Goal: Task Accomplishment & Management: Use online tool/utility

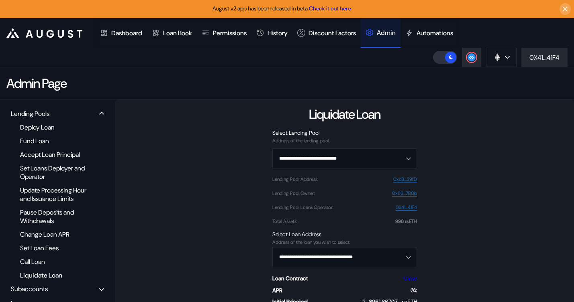
scroll to position [96, 0]
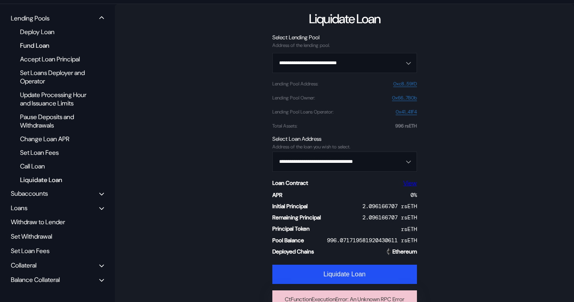
click at [35, 45] on div "Fund Loan" at bounding box center [54, 45] width 77 height 11
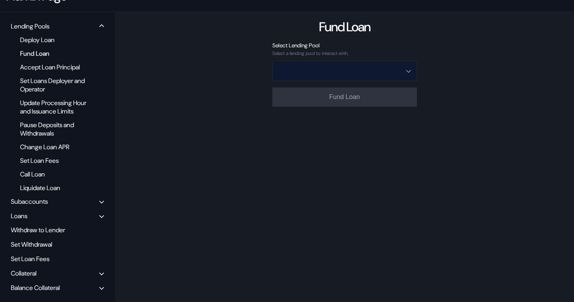
click at [376, 66] on input "Open menu" at bounding box center [340, 70] width 124 height 19
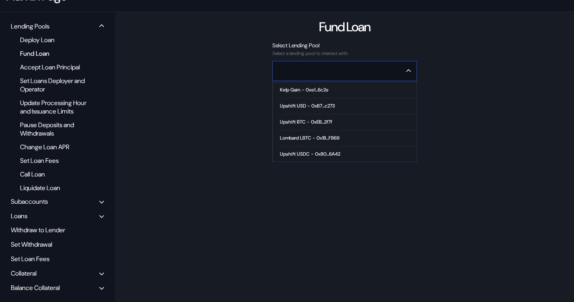
scroll to position [49, 0]
click at [319, 118] on div "High Growth ETH - 0xc8...59fD" at bounding box center [313, 121] width 66 height 6
type input "**********"
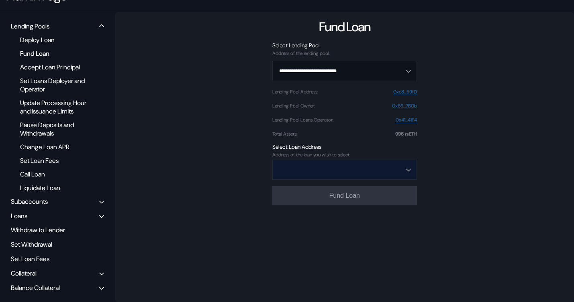
click at [317, 167] on input "Open menu" at bounding box center [340, 169] width 124 height 19
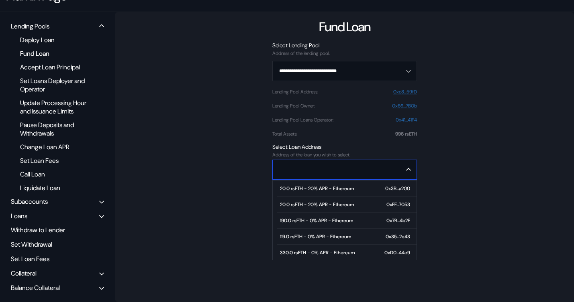
scroll to position [65, 0]
click at [302, 249] on span "3.753667157 rsETH - 0% APR - Ethereum 0x89...f7d9" at bounding box center [347, 252] width 140 height 16
type input "**********"
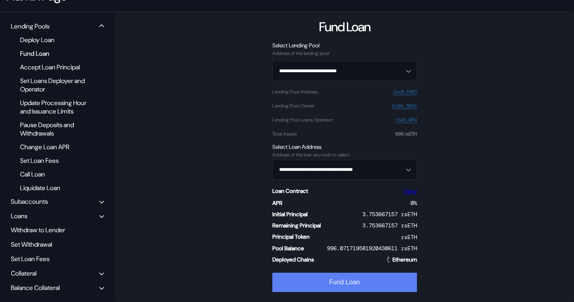
click at [309, 274] on button "Fund Loan" at bounding box center [344, 282] width 145 height 19
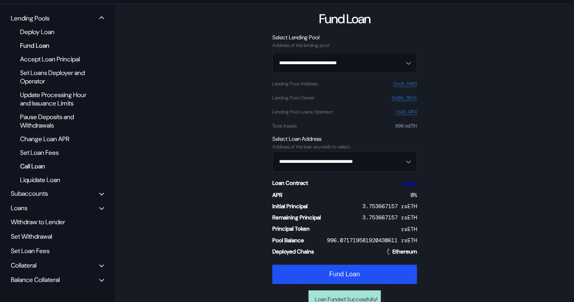
click at [31, 172] on div "Call Loan" at bounding box center [54, 166] width 77 height 11
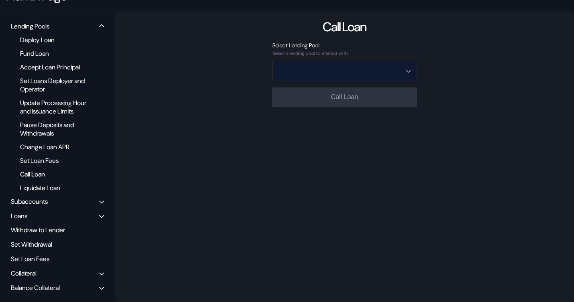
click at [388, 63] on input "Open menu" at bounding box center [340, 70] width 124 height 19
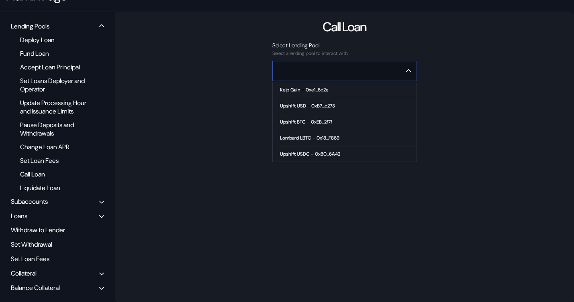
scroll to position [49, 0]
click at [316, 116] on span "High Growth ETH - 0xc8...59fD" at bounding box center [347, 122] width 140 height 16
type input "**********"
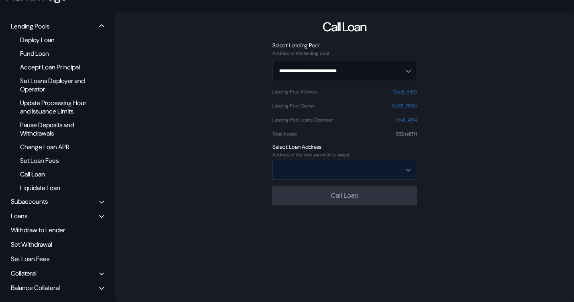
click at [351, 160] on input "Open menu" at bounding box center [340, 169] width 124 height 19
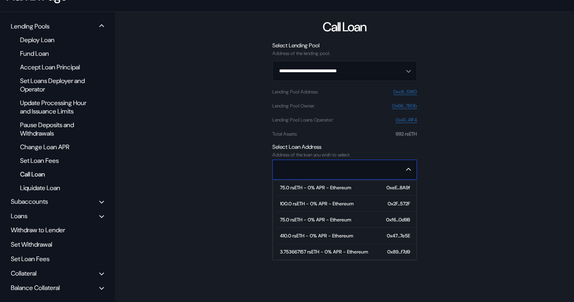
scroll to position [96, 0]
click at [318, 249] on div "3.753667157 rsETH - 0% APR - Ethereum" at bounding box center [324, 252] width 88 height 6
type input "**********"
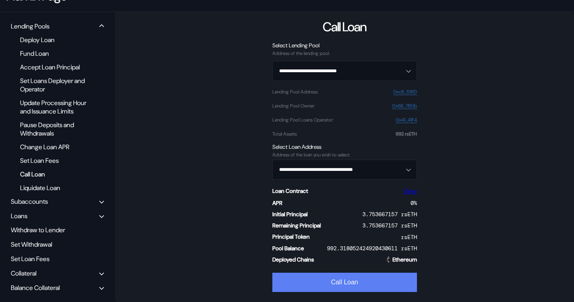
click at [320, 276] on button "Call Loan" at bounding box center [344, 282] width 145 height 19
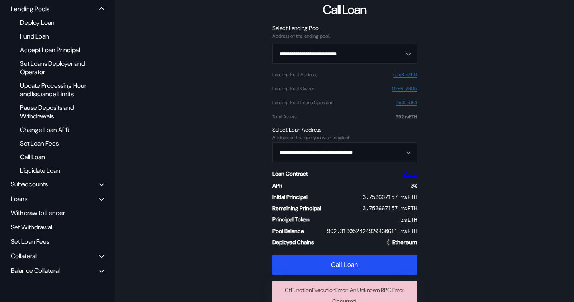
scroll to position [117, 0]
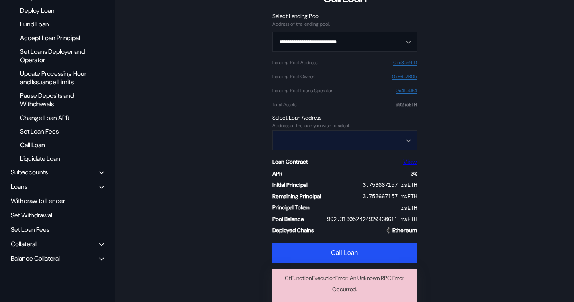
click at [314, 139] on input "Open menu" at bounding box center [340, 140] width 124 height 19
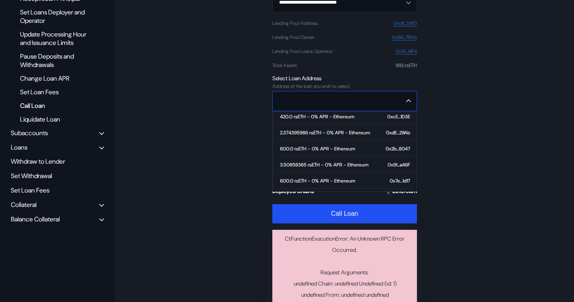
scroll to position [1312, 0]
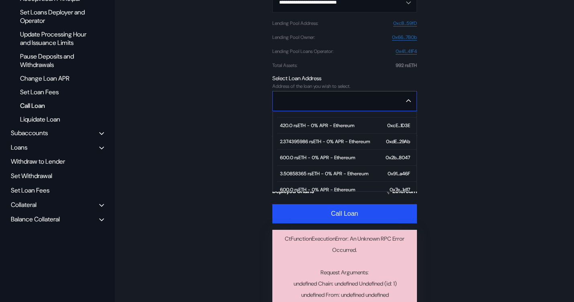
click at [312, 172] on div "3.50858365 rsETH - 0% APR - Ethereum" at bounding box center [324, 174] width 88 height 6
type input "**********"
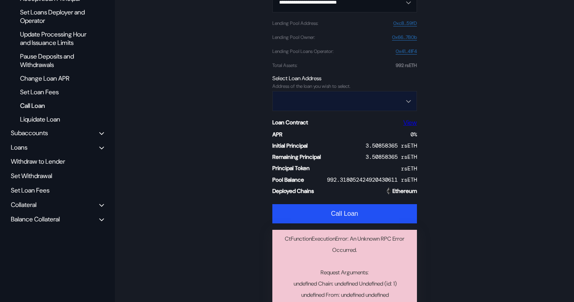
click at [386, 100] on input "Open menu" at bounding box center [340, 101] width 124 height 19
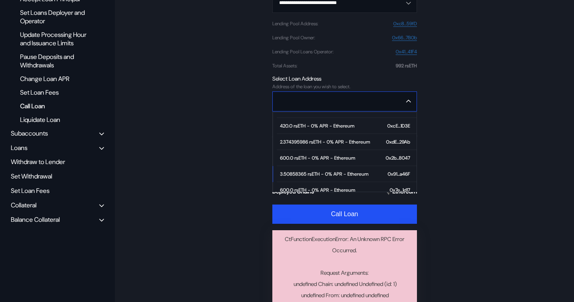
scroll to position [1311, 0]
click at [336, 140] on div "2.374395986 rsETH - 0% APR - Ethereum" at bounding box center [325, 143] width 90 height 6
type input "**********"
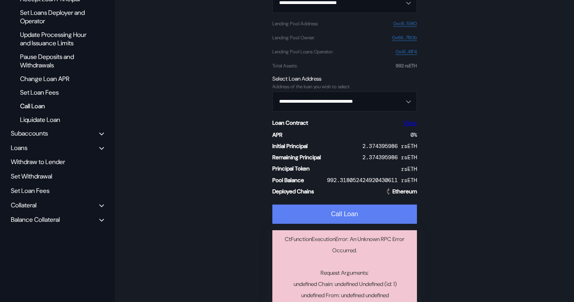
click at [328, 216] on button "Call Loan" at bounding box center [344, 214] width 145 height 19
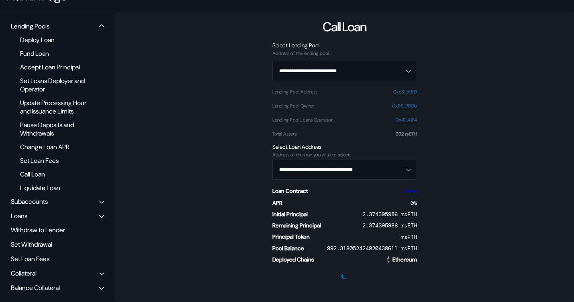
scroll to position [108, 0]
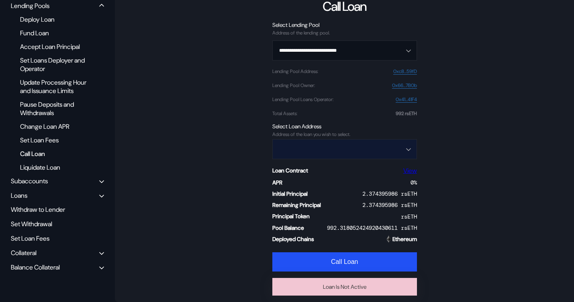
click at [345, 147] on input "Open menu" at bounding box center [340, 149] width 124 height 19
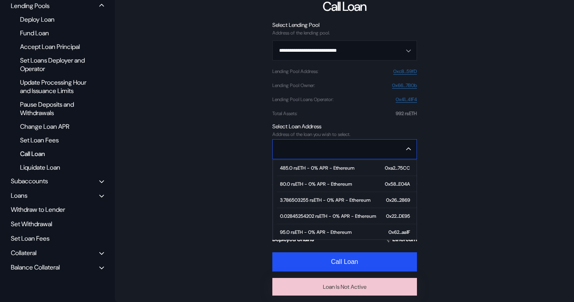
scroll to position [1221, 0]
click at [316, 201] on div "3.786503255 rsETH - 0% APR - Ethereum" at bounding box center [325, 201] width 90 height 6
type input "**********"
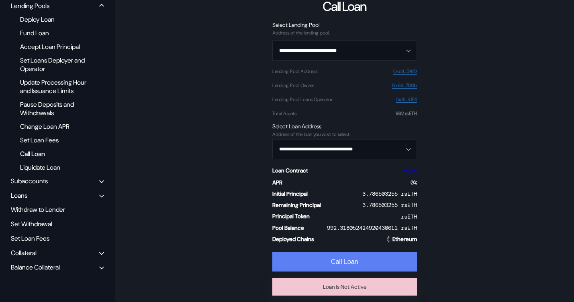
click at [319, 264] on button "Call Loan" at bounding box center [344, 262] width 145 height 19
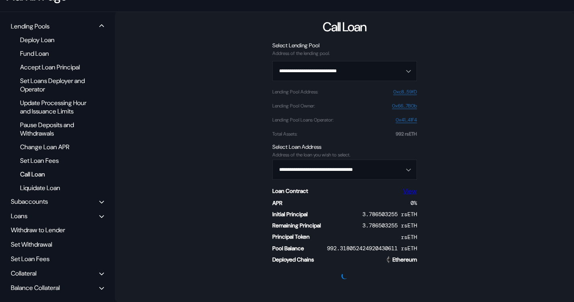
scroll to position [108, 0]
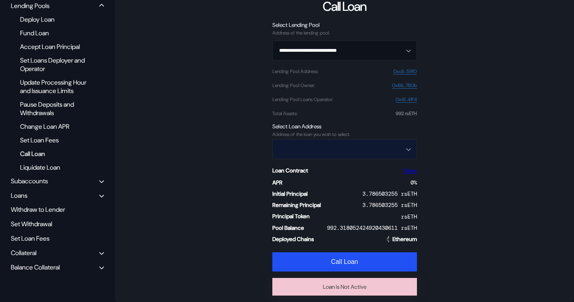
click at [327, 151] on input "Open menu" at bounding box center [340, 149] width 124 height 19
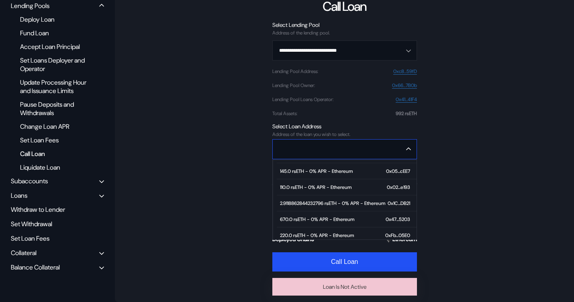
scroll to position [1105, 0]
click at [313, 201] on div "2.9118862844232796 rsETH - 0% APR - Ethereum" at bounding box center [332, 204] width 105 height 6
type input "**********"
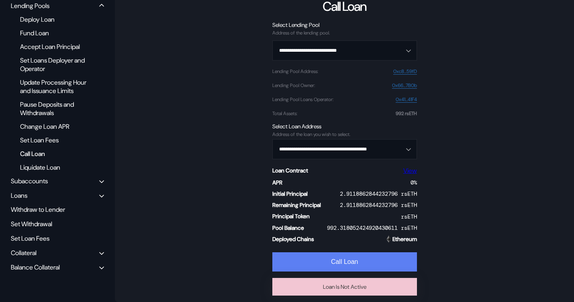
click at [325, 260] on button "Call Loan" at bounding box center [344, 262] width 145 height 19
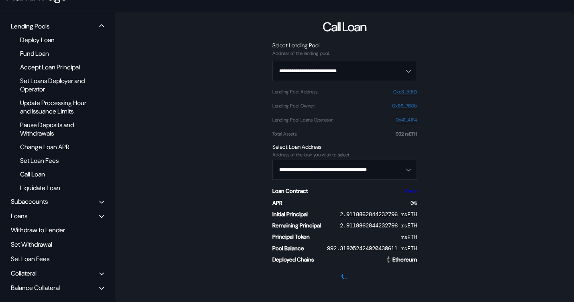
scroll to position [108, 0]
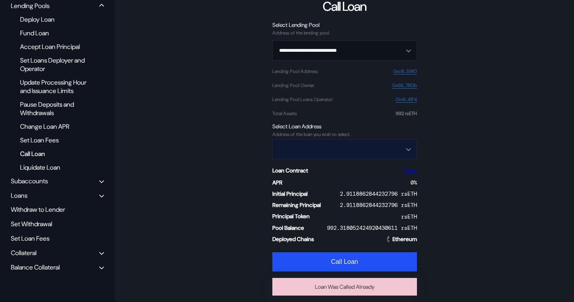
click at [345, 147] on input "Open menu" at bounding box center [340, 149] width 124 height 19
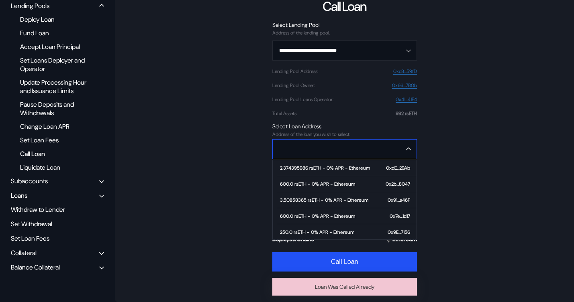
scroll to position [1333, 0]
click at [318, 198] on div "3.50858365 rsETH - 0% APR - Ethereum" at bounding box center [324, 201] width 88 height 6
type input "**********"
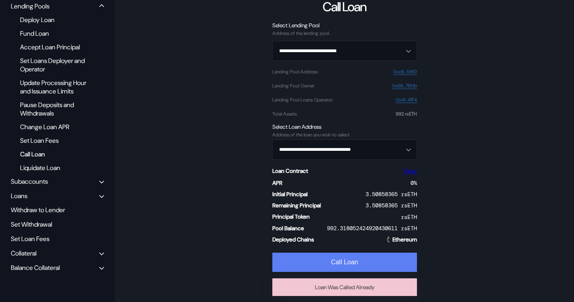
click at [320, 265] on button "Call Loan" at bounding box center [344, 262] width 145 height 19
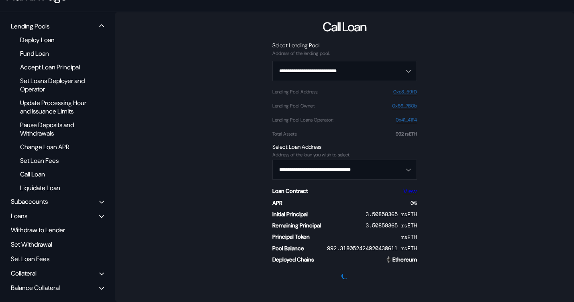
scroll to position [108, 0]
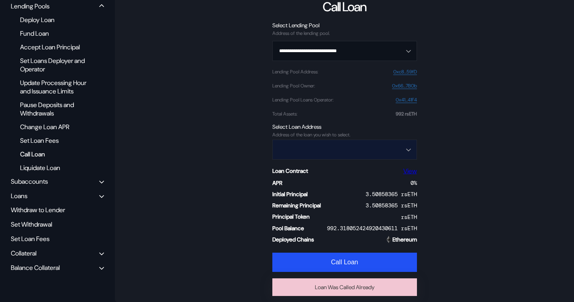
click at [370, 149] on input "Open menu" at bounding box center [340, 149] width 124 height 19
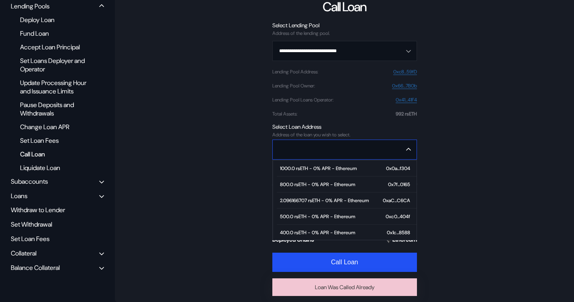
scroll to position [1413, 0]
click at [327, 200] on div "2.096166707 rsETH - 0% APR - Ethereum" at bounding box center [324, 201] width 89 height 6
type input "**********"
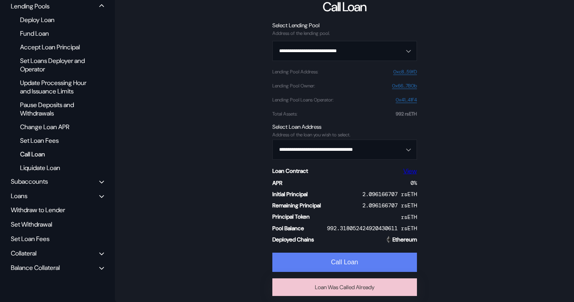
click at [325, 261] on button "Call Loan" at bounding box center [344, 262] width 145 height 19
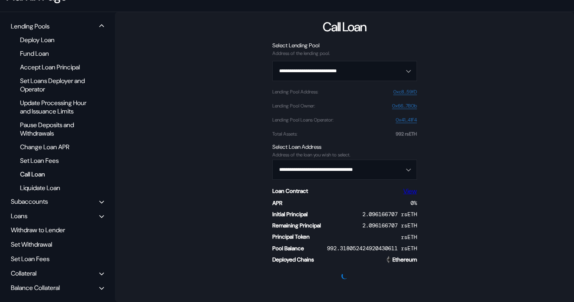
scroll to position [108, 0]
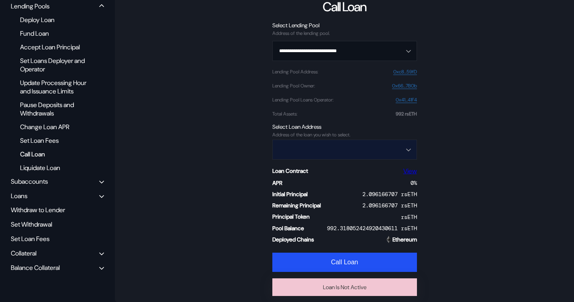
click at [342, 141] on input "Open menu" at bounding box center [340, 149] width 124 height 19
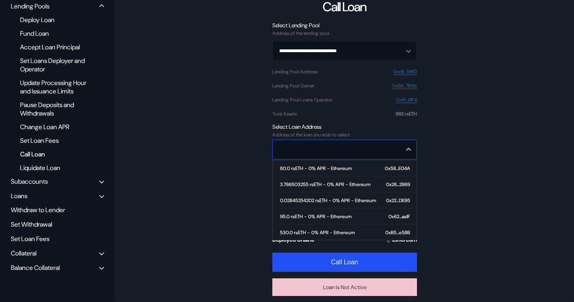
scroll to position [1237, 0]
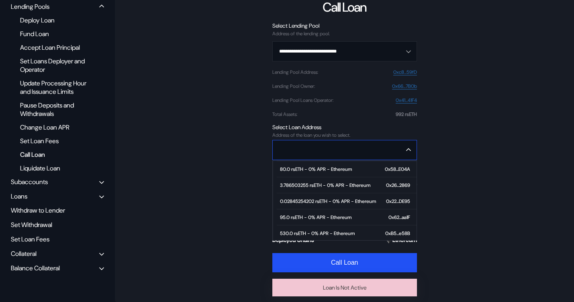
click at [316, 196] on span "0.02845254202 rsETH - 0% APR - Ethereum 0x22...DE95" at bounding box center [347, 202] width 140 height 16
type input "**********"
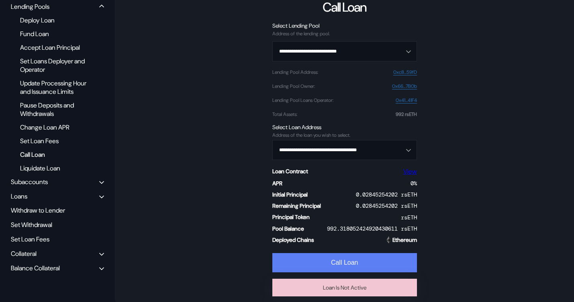
click at [315, 264] on button "Call Loan" at bounding box center [344, 262] width 145 height 19
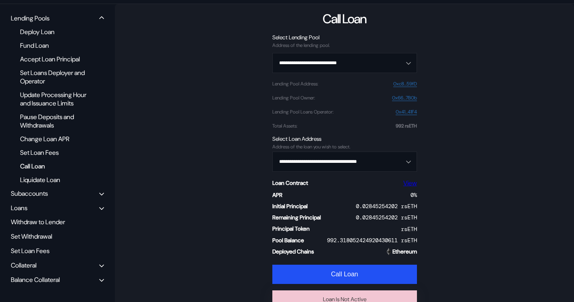
scroll to position [107, 0]
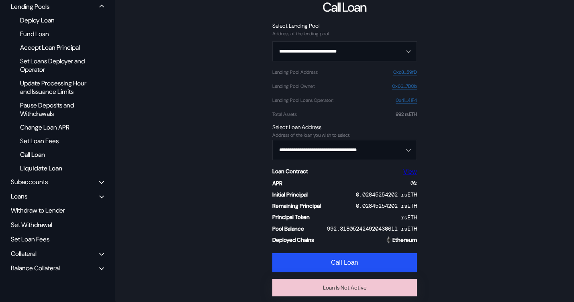
click at [50, 173] on div "Liquidate Loan" at bounding box center [54, 168] width 77 height 11
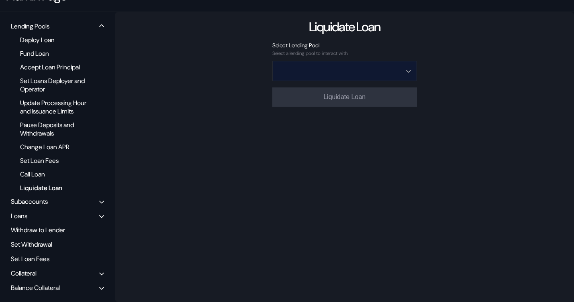
click at [358, 61] on input "Open menu" at bounding box center [340, 70] width 124 height 19
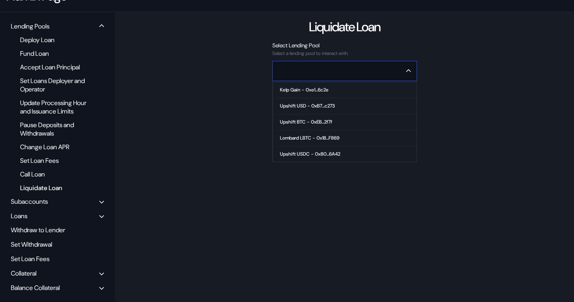
scroll to position [49, 0]
click at [313, 118] on div "High Growth ETH - 0xc8...59fD" at bounding box center [313, 121] width 66 height 6
type input "**********"
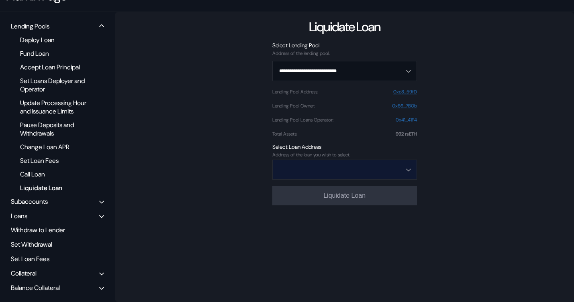
click at [320, 160] on input "Open menu" at bounding box center [340, 169] width 124 height 19
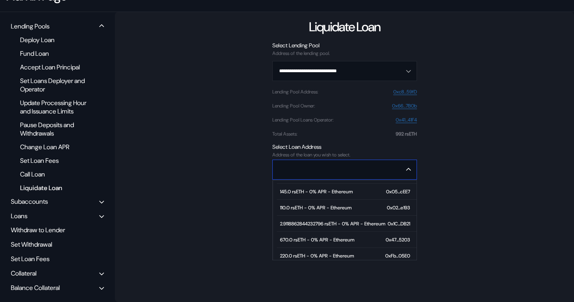
scroll to position [1105, 0]
click at [305, 221] on div "2.9118862844232796 rsETH - 0% APR - Ethereum" at bounding box center [332, 224] width 105 height 6
type input "**********"
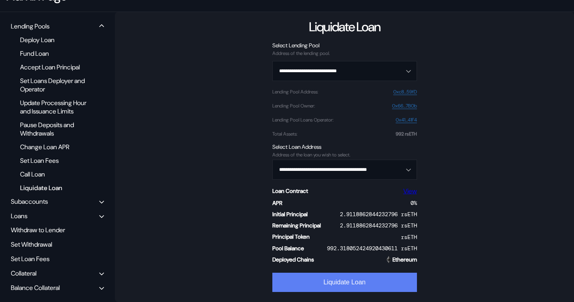
click at [314, 275] on button "Liquidate Loan" at bounding box center [344, 282] width 145 height 19
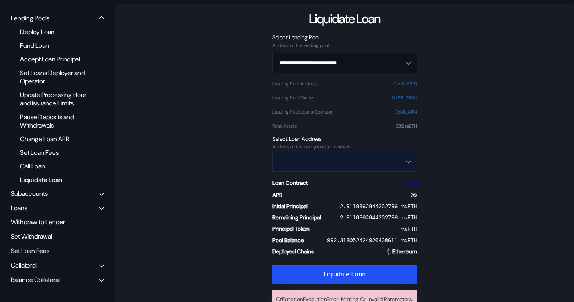
click at [303, 162] on input "Open menu" at bounding box center [340, 161] width 124 height 19
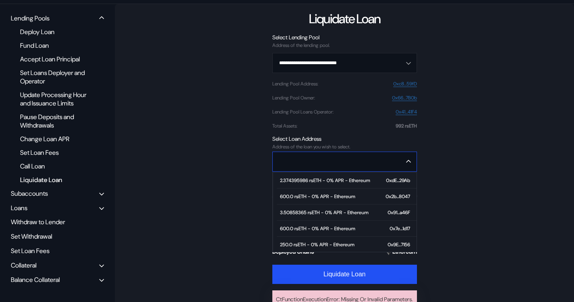
scroll to position [1333, 0]
click at [301, 218] on span "3.50858365 rsETH - 0% APR - Ethereum 0x91...a46F" at bounding box center [347, 214] width 140 height 16
type input "**********"
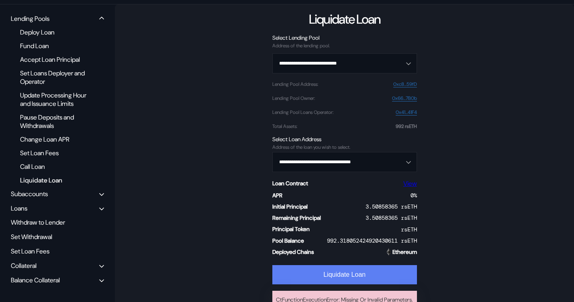
click at [306, 274] on button "Liquidate Loan" at bounding box center [344, 274] width 145 height 19
